Goal: Navigation & Orientation: Find specific page/section

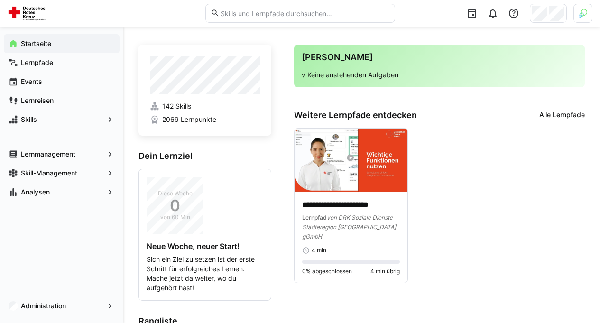
click at [564, 13] on div at bounding box center [547, 13] width 37 height 19
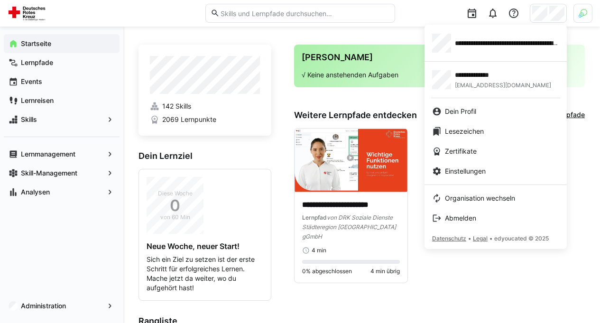
click at [575, 11] on div at bounding box center [300, 161] width 600 height 323
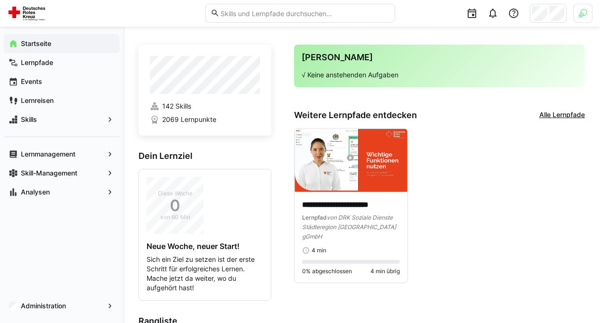
click at [576, 10] on div at bounding box center [582, 13] width 19 height 19
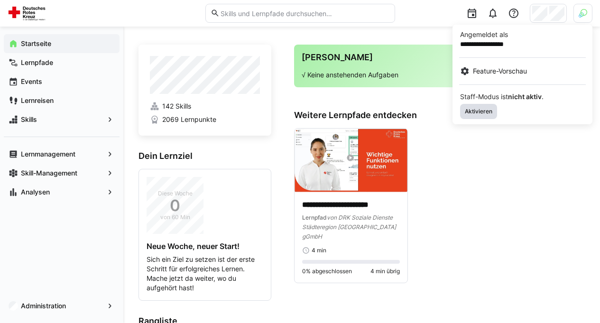
click at [472, 110] on span "Aktivieren" at bounding box center [478, 112] width 29 height 8
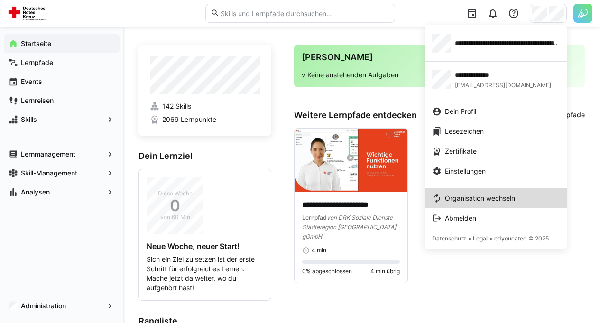
click at [466, 198] on span "Organisation wechseln" at bounding box center [480, 197] width 70 height 9
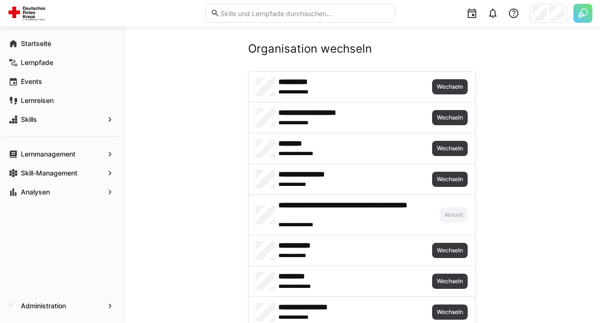
click at [436, 137] on div "**********" at bounding box center [361, 148] width 227 height 30
click at [440, 146] on span "Wechseln" at bounding box center [450, 149] width 28 height 8
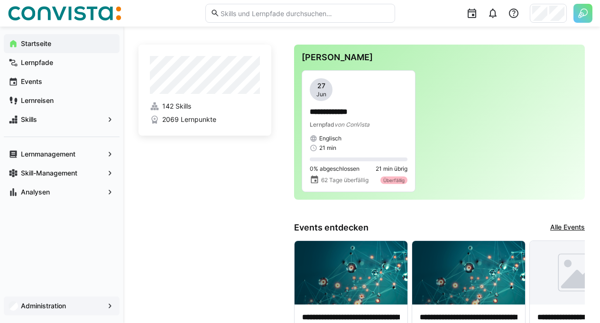
click at [70, 307] on span "Administration" at bounding box center [61, 305] width 84 height 9
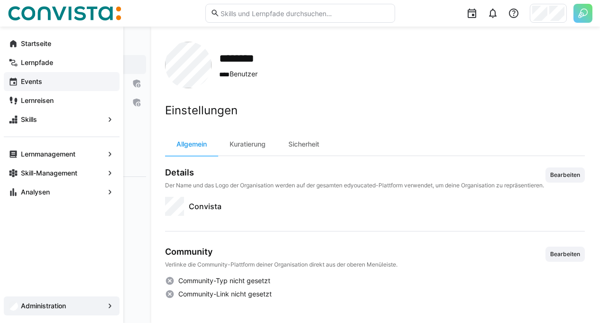
click at [0, 0] on app-navigation-label "Events" at bounding box center [0, 0] width 0 height 0
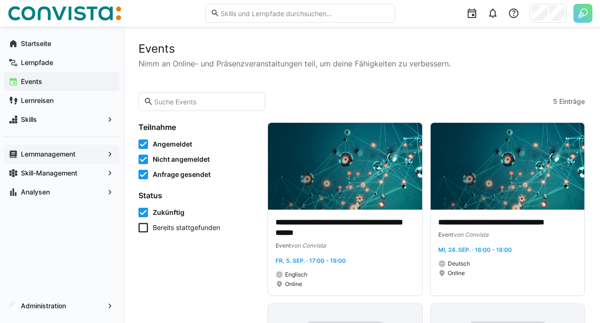
click at [77, 155] on span "Lernmanagement" at bounding box center [61, 153] width 84 height 9
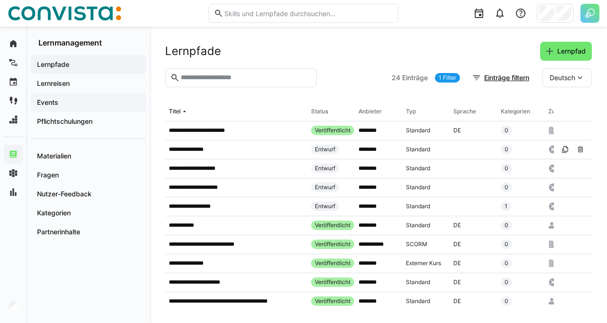
click at [87, 101] on span "Events" at bounding box center [89, 102] width 106 height 9
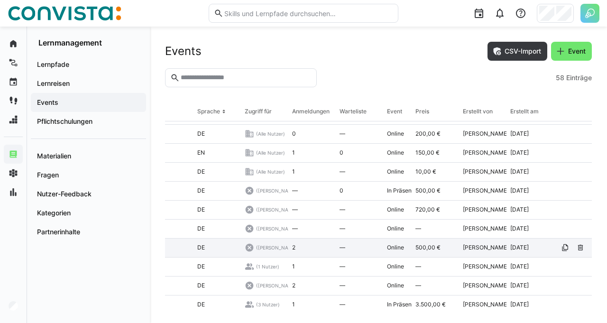
scroll to position [0, 308]
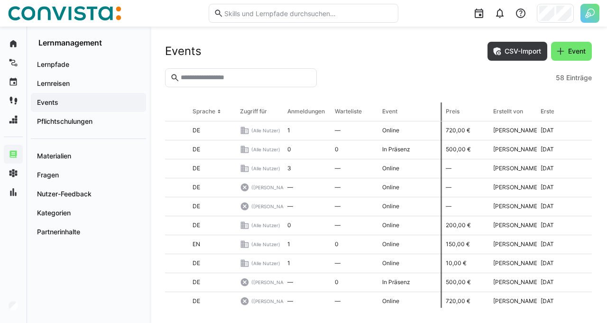
drag, startPoint x: 406, startPoint y: 116, endPoint x: 442, endPoint y: 121, distance: 35.9
click at [0, 0] on tr "Titel Status Datum Sprache Zugriff für Anmeldungen Warteliste Event Preis Erste…" at bounding box center [0, 0] width 0 height 0
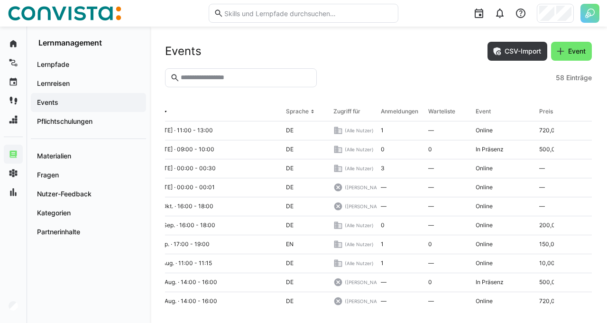
scroll to position [0, 343]
